Goal: Navigation & Orientation: Find specific page/section

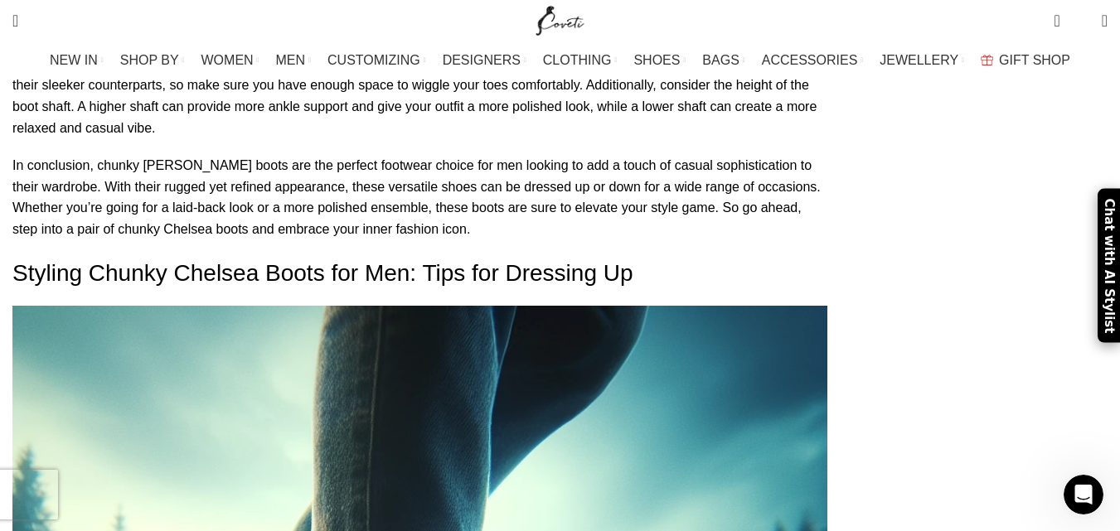
scroll to position [4411, 0]
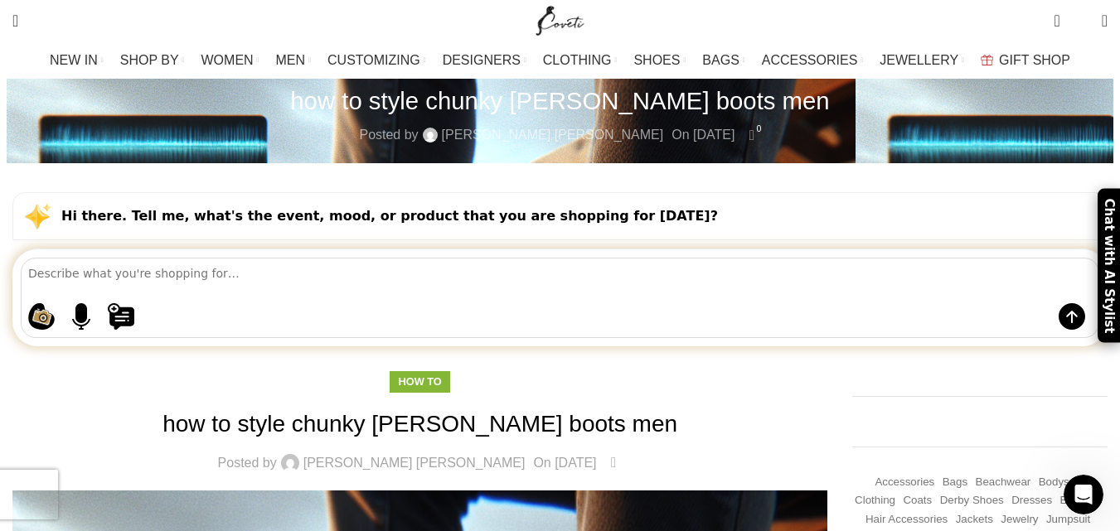
drag, startPoint x: 1129, startPoint y: 27, endPoint x: 1114, endPoint y: 28, distance: 15.0
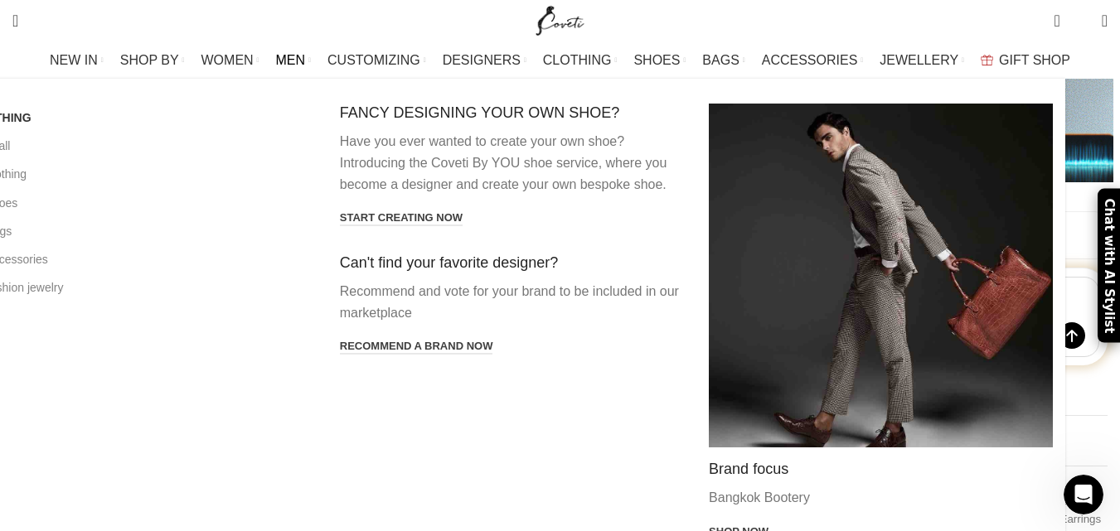
click at [306, 61] on span "MEN" at bounding box center [291, 60] width 30 height 16
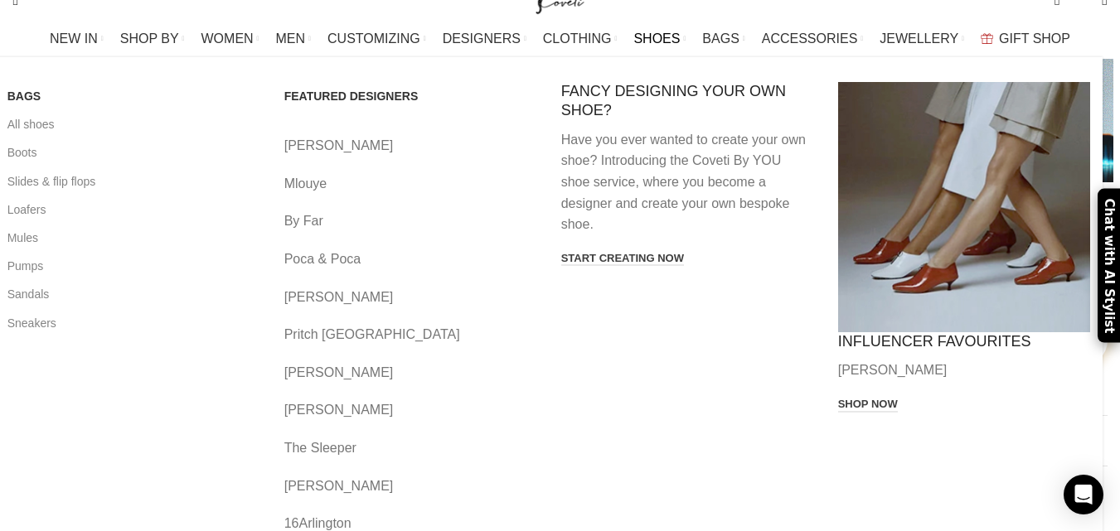
click at [649, 34] on span "SHOES" at bounding box center [656, 39] width 46 height 16
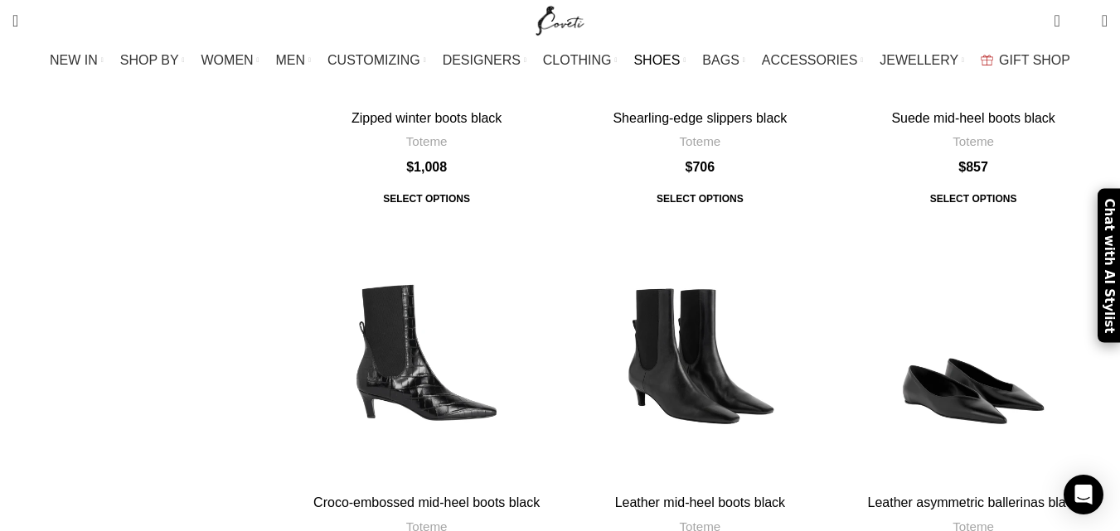
drag, startPoint x: 1131, startPoint y: 36, endPoint x: 1125, endPoint y: 143, distance: 107.9
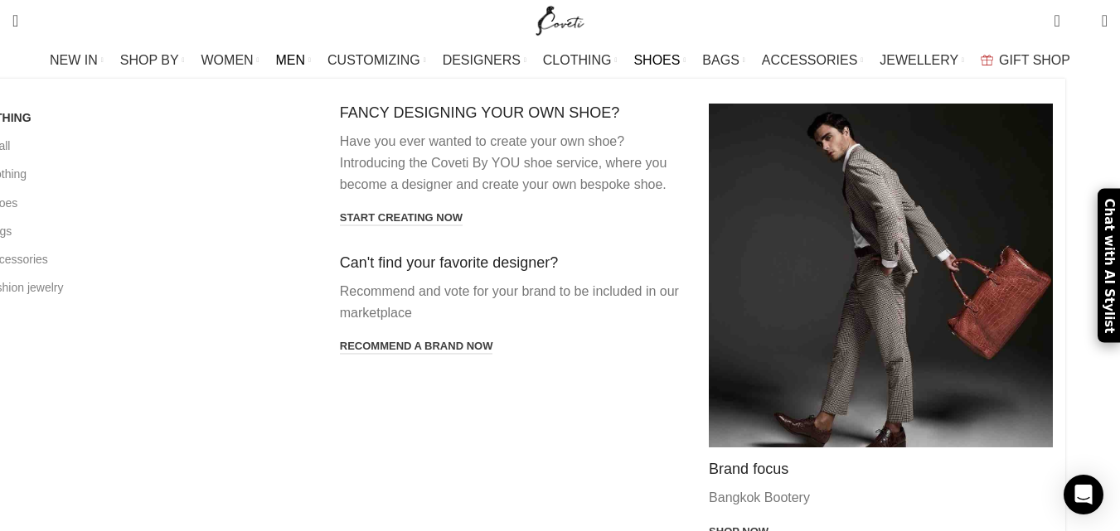
click at [306, 60] on span "MEN" at bounding box center [291, 60] width 30 height 16
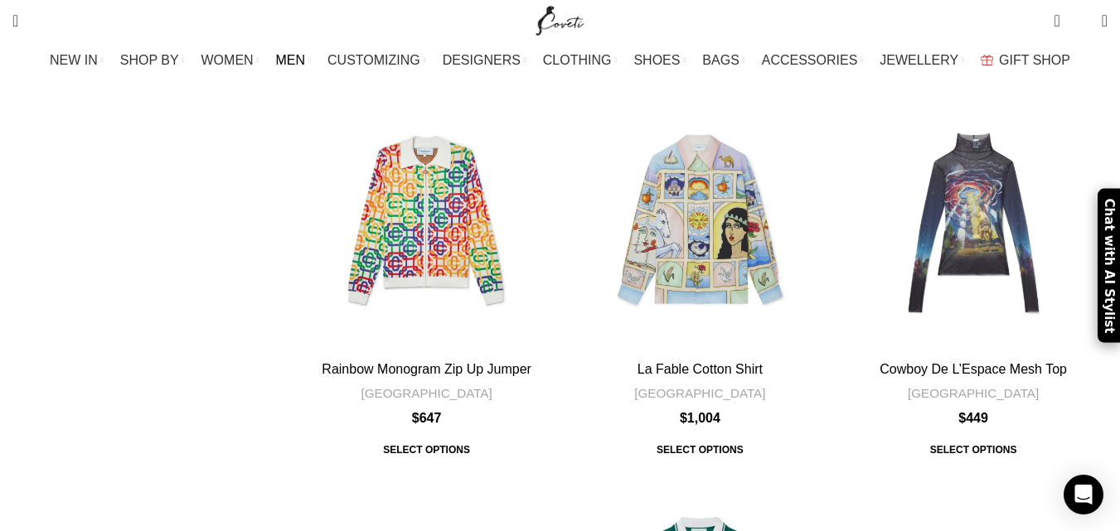
scroll to position [6711, 0]
